Goal: Contribute content

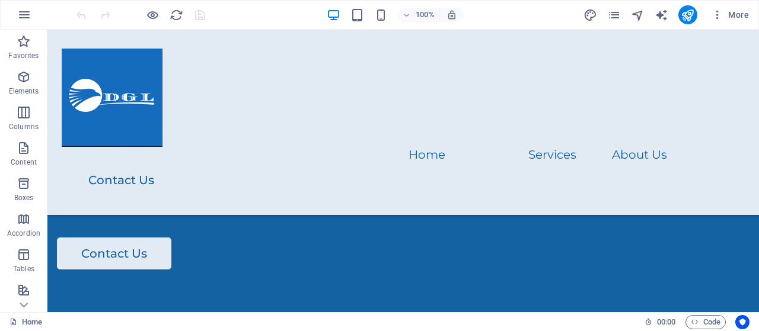
scroll to position [2767, 0]
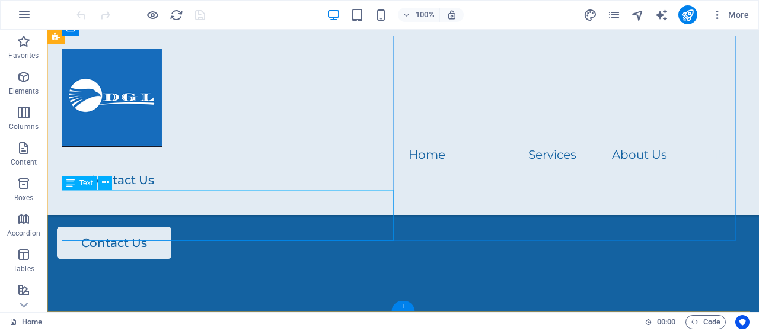
drag, startPoint x: 188, startPoint y: 198, endPoint x: 191, endPoint y: 213, distance: 15.6
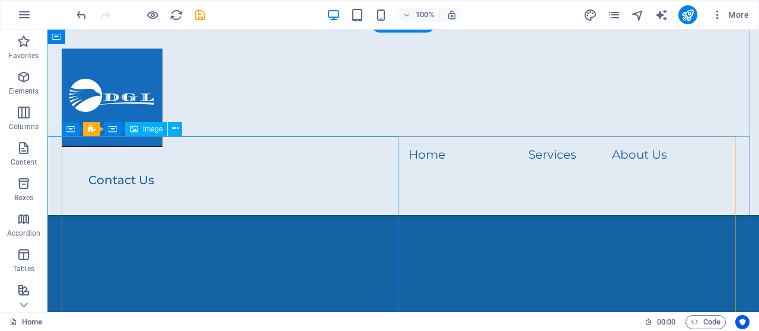
scroll to position [1629, 0]
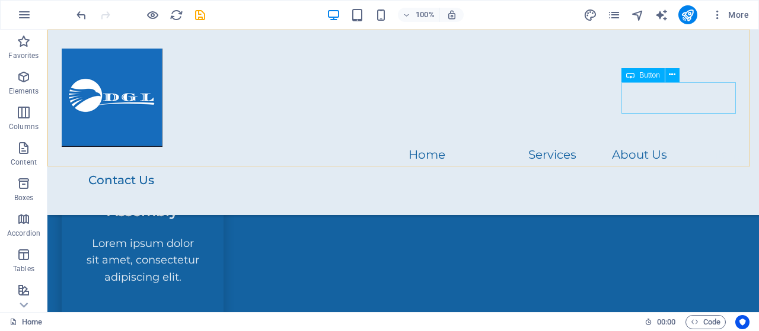
click at [683, 164] on div "Contact Us" at bounding box center [404, 180] width 680 height 32
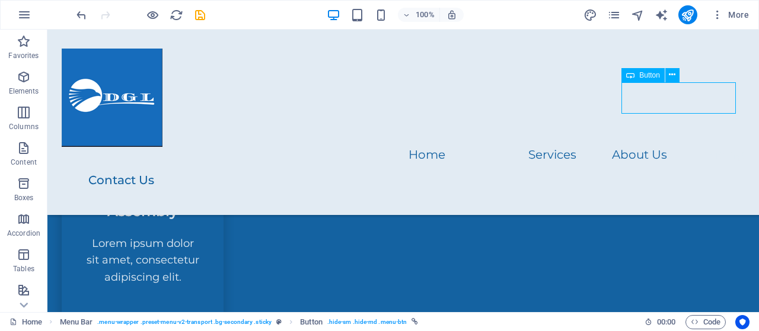
click at [683, 164] on div "Contact Us" at bounding box center [404, 180] width 680 height 32
click at [352, 133] on div "Home Services About Us Pricing Contact Us" at bounding box center [402, 123] width 711 height 186
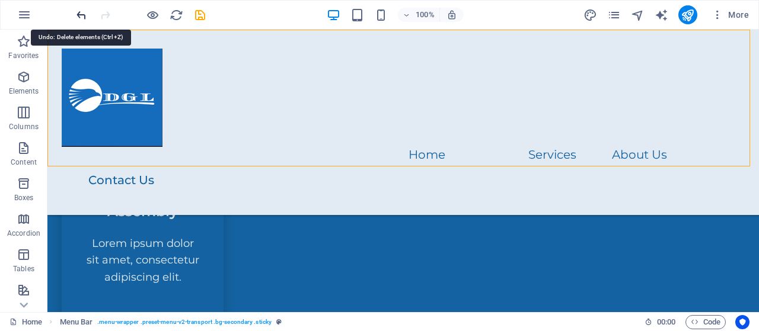
click at [82, 15] on icon "undo" at bounding box center [82, 15] width 14 height 14
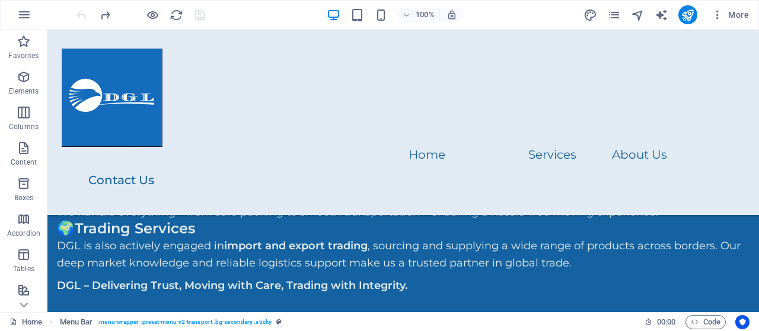
scroll to position [2767, 0]
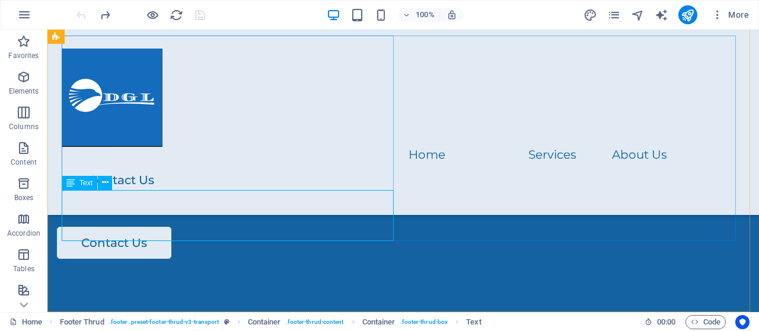
click at [82, 186] on span "Text" at bounding box center [85, 183] width 13 height 7
click at [76, 184] on div "Text" at bounding box center [80, 183] width 36 height 14
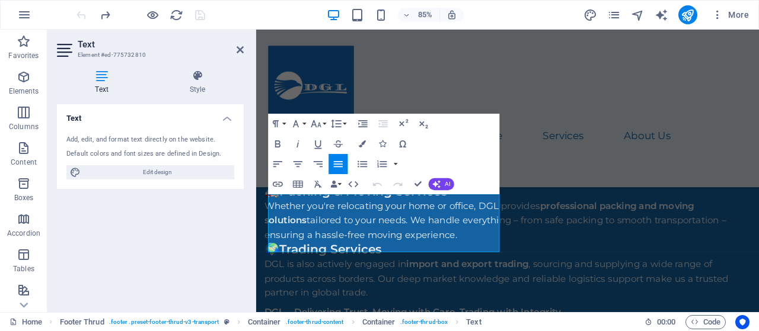
scroll to position [2766, 0]
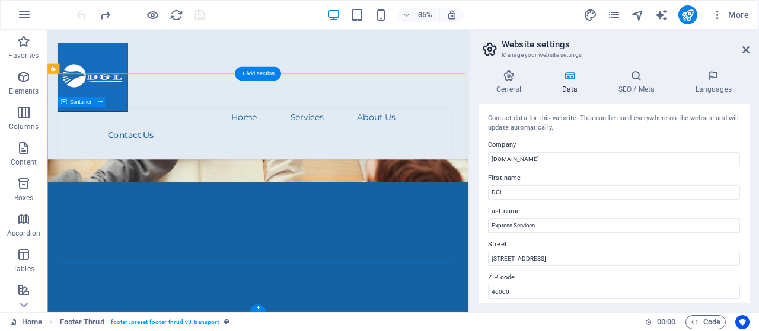
scroll to position [2694, 0]
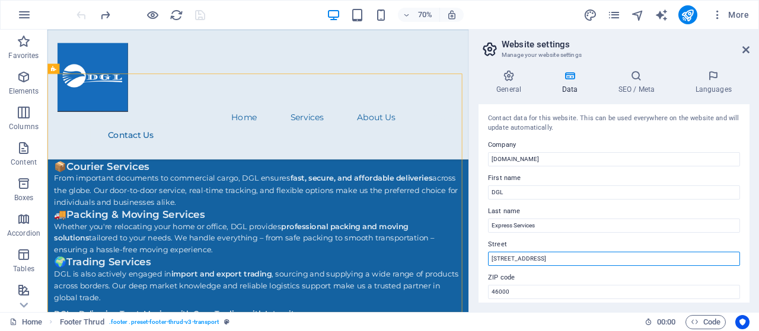
click at [547, 258] on input "[STREET_ADDRESS]" at bounding box center [614, 259] width 252 height 14
click at [490, 260] on input "[STREET_ADDRESS]" at bounding box center [614, 259] width 252 height 14
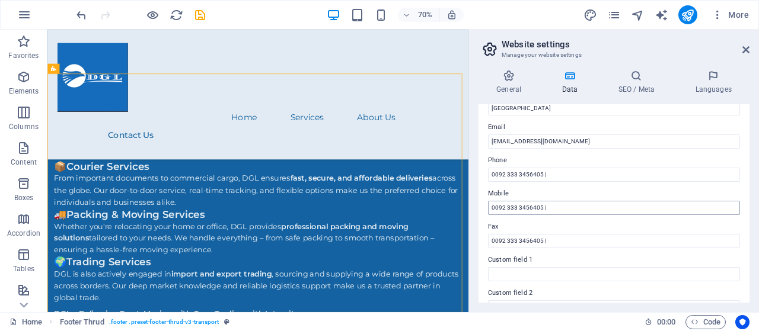
type input "Attar Heights , [STREET_ADDRESS]"
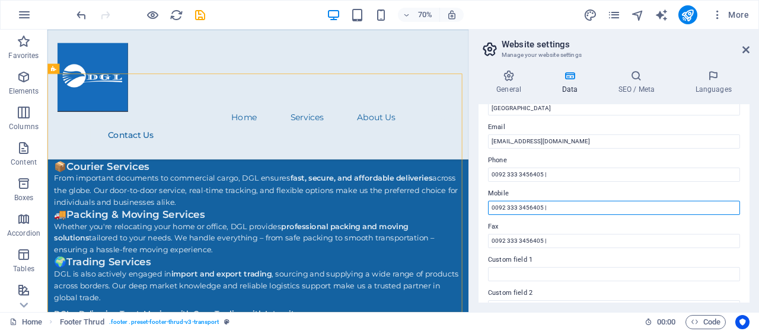
click at [540, 208] on input "0092 333 3456405 |" at bounding box center [614, 208] width 252 height 14
type input "0092 308 4217320 |"
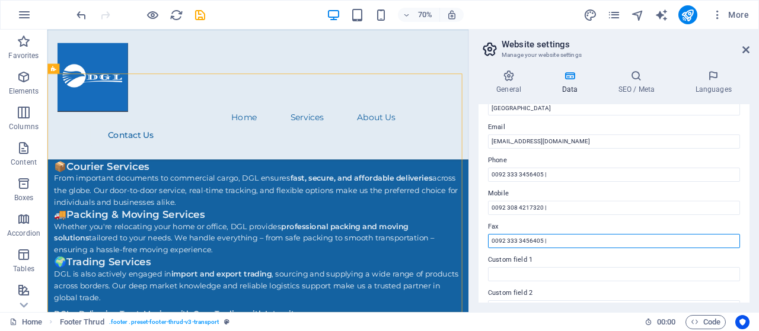
click at [515, 238] on input "0092 333 3456405 |" at bounding box center [614, 241] width 252 height 14
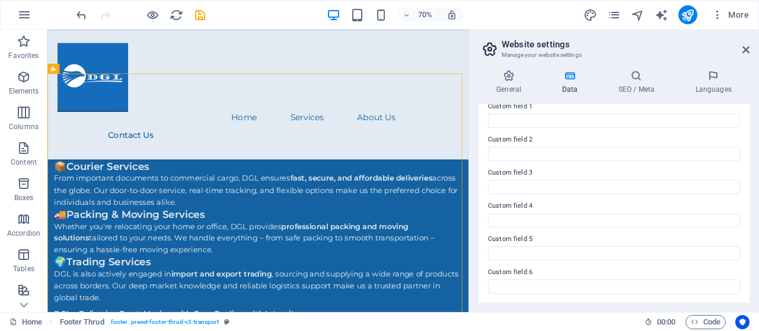
scroll to position [0, 0]
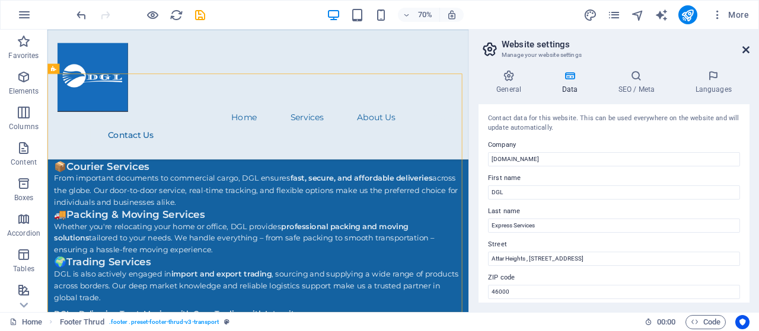
type input "0092 308 4217320 |"
drag, startPoint x: 746, startPoint y: 49, endPoint x: 701, endPoint y: 18, distance: 55.1
click at [746, 49] on icon at bounding box center [745, 49] width 7 height 9
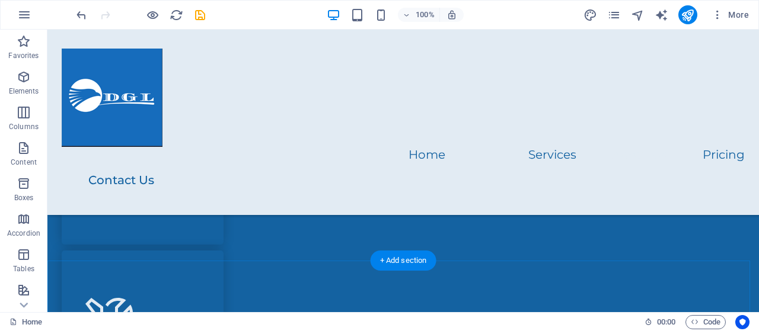
scroll to position [1246, 0]
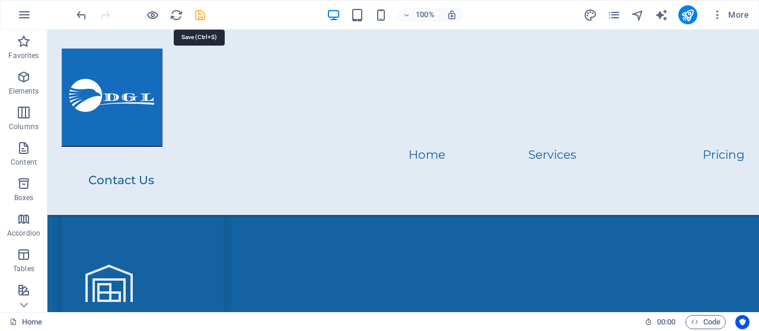
click at [201, 17] on icon "save" at bounding box center [200, 15] width 14 height 14
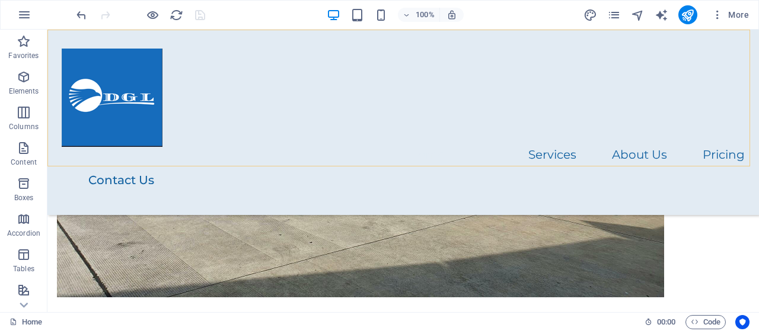
scroll to position [116, 0]
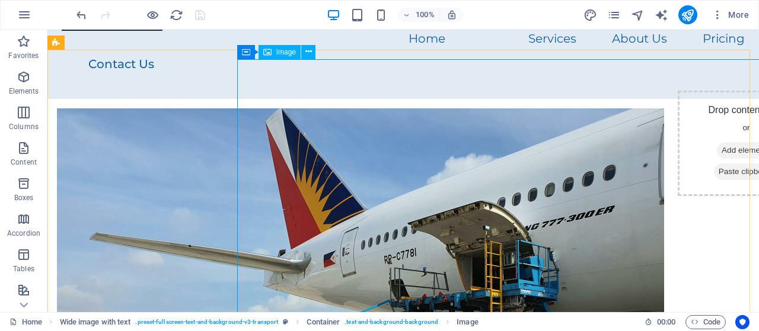
click at [280, 54] on span "Image" at bounding box center [286, 52] width 20 height 7
click at [245, 54] on icon at bounding box center [246, 52] width 8 height 14
click at [299, 52] on icon at bounding box center [298, 52] width 7 height 12
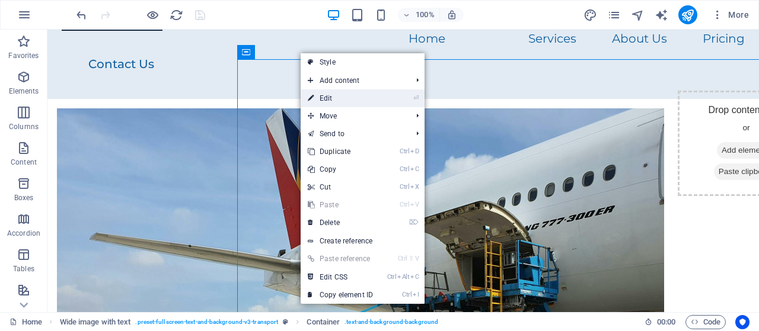
click at [330, 95] on link "⏎ Edit" at bounding box center [340, 99] width 79 height 18
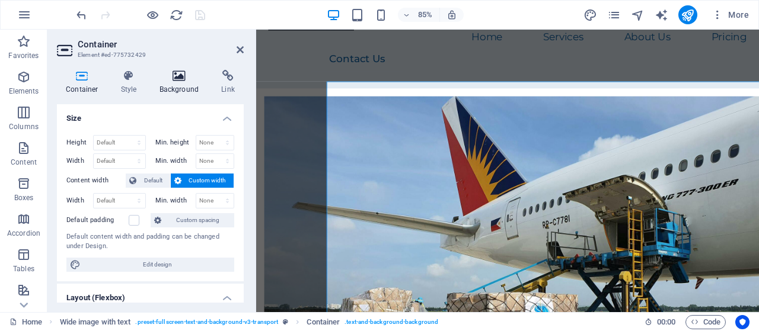
click at [180, 81] on icon at bounding box center [179, 76] width 57 height 12
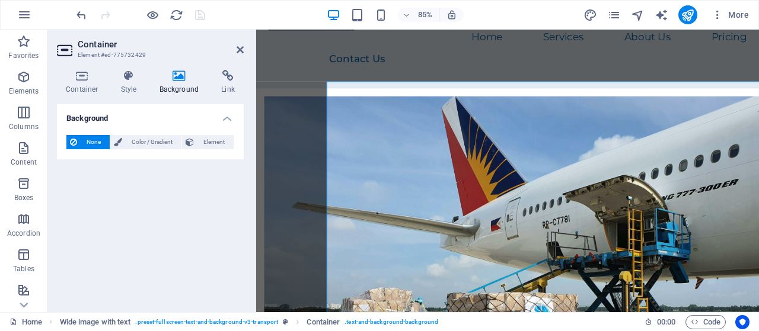
click at [175, 91] on h4 "Background" at bounding box center [182, 82] width 62 height 25
click at [241, 49] on icon at bounding box center [240, 49] width 7 height 9
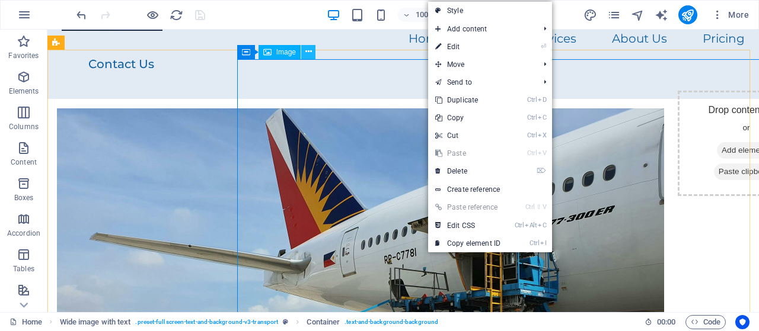
click at [308, 54] on icon at bounding box center [308, 52] width 7 height 12
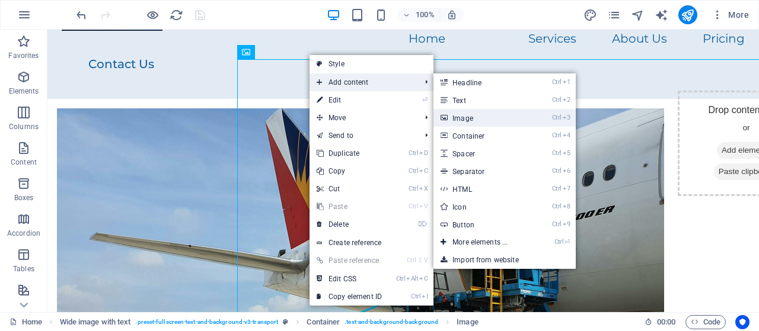
click at [471, 119] on link "Ctrl 3 Image" at bounding box center [482, 118] width 98 height 18
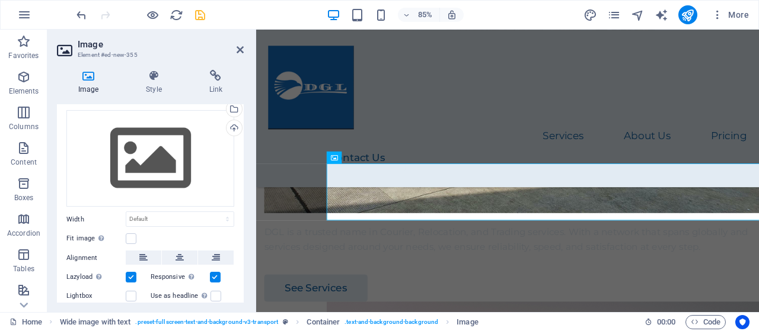
scroll to position [0, 0]
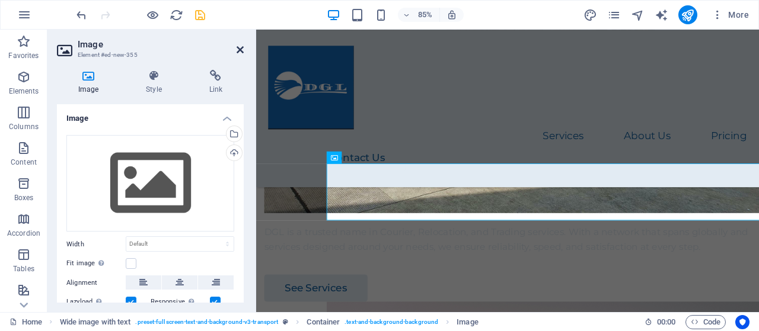
click at [242, 50] on icon at bounding box center [240, 49] width 7 height 9
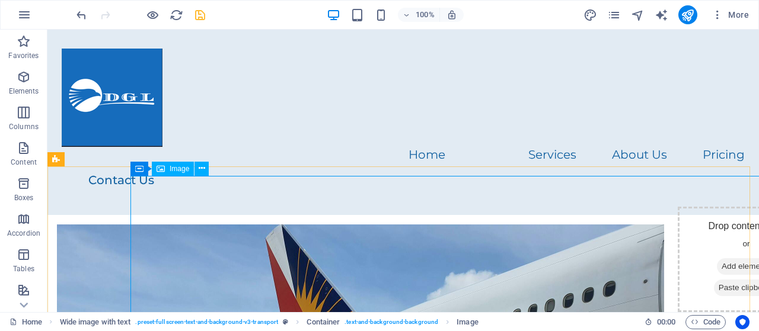
click at [170, 169] on span "Image" at bounding box center [180, 168] width 20 height 7
click at [172, 170] on span "Image" at bounding box center [180, 168] width 20 height 7
click at [171, 170] on span "Image" at bounding box center [180, 168] width 20 height 7
select select "px"
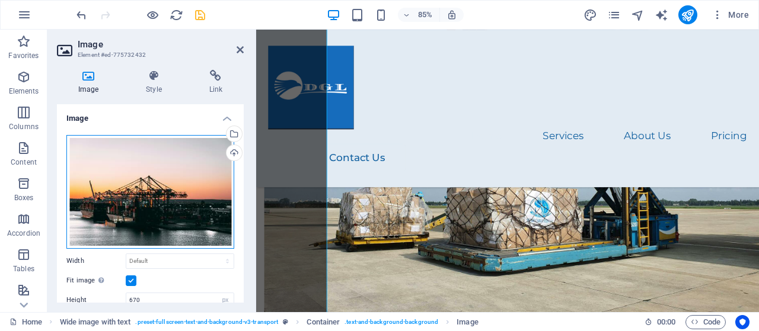
click at [164, 176] on div "Drag files here, click to choose files or select files from Files or our free s…" at bounding box center [150, 192] width 168 height 114
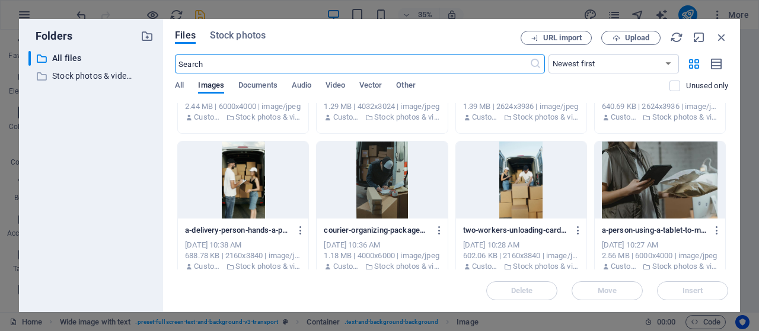
scroll to position [259, 0]
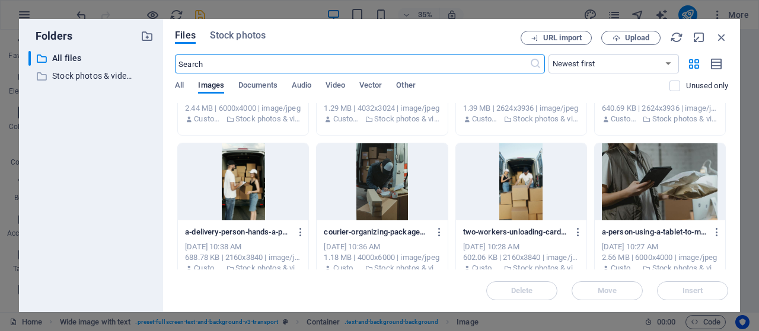
click at [372, 177] on div at bounding box center [382, 181] width 130 height 77
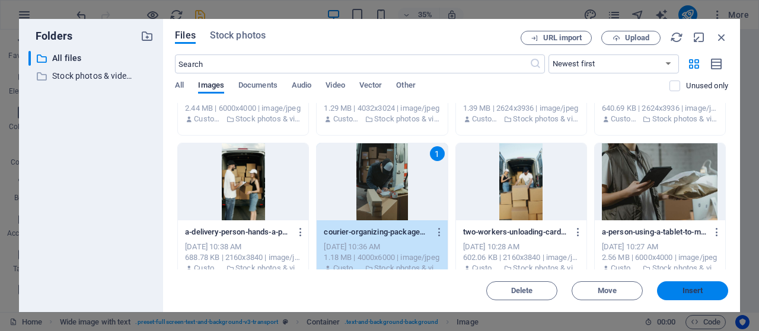
click at [676, 289] on span "Insert" at bounding box center [693, 290] width 62 height 7
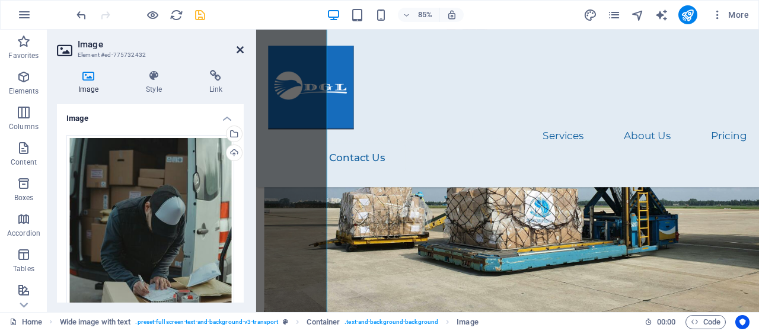
drag, startPoint x: 239, startPoint y: 48, endPoint x: 188, endPoint y: 18, distance: 59.0
click at [239, 48] on icon at bounding box center [240, 49] width 7 height 9
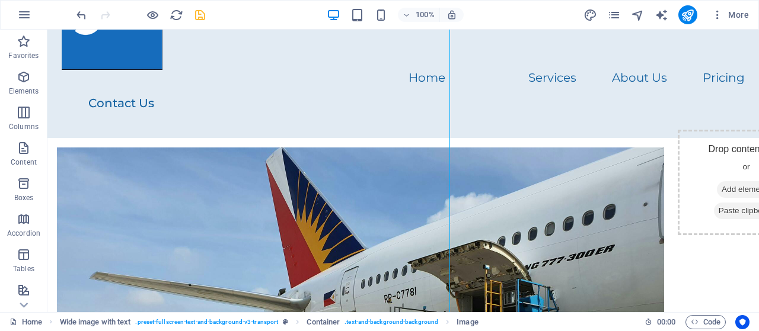
scroll to position [0, 0]
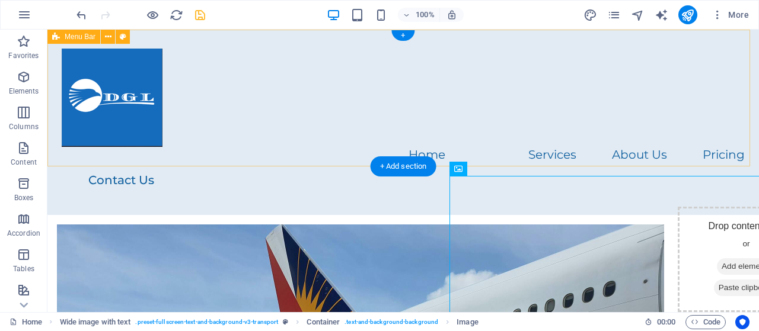
click at [224, 139] on div "Home Services About Us Pricing Contact Us" at bounding box center [402, 123] width 711 height 186
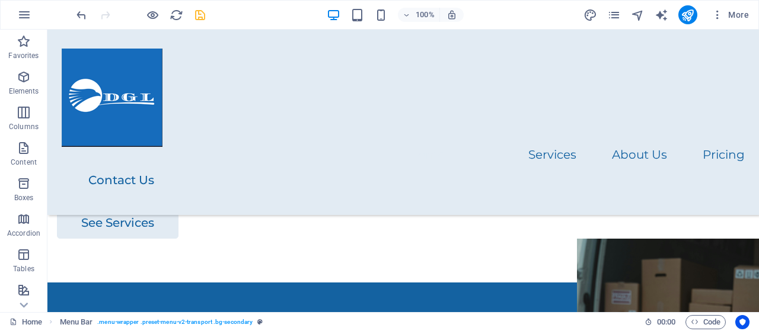
scroll to position [437, 0]
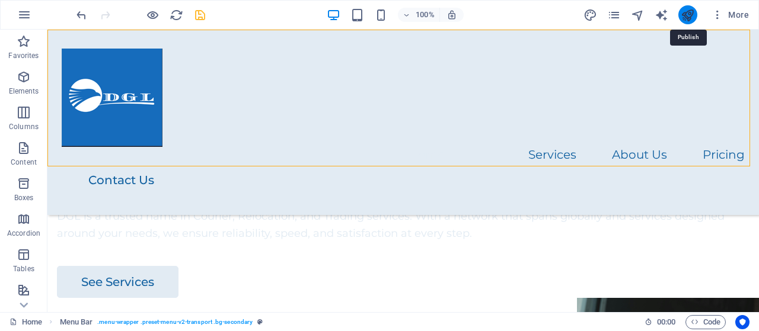
click at [687, 17] on icon "publish" at bounding box center [687, 15] width 14 height 14
checkbox input "false"
